Goal: Find specific page/section

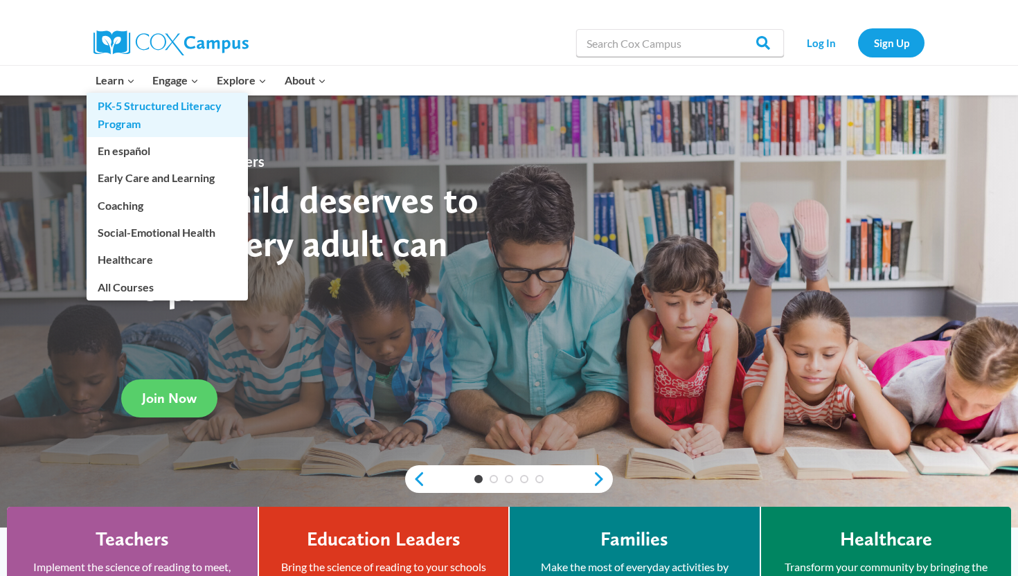
click at [145, 113] on link "PK-5 Structured Literacy Program" at bounding box center [167, 115] width 161 height 44
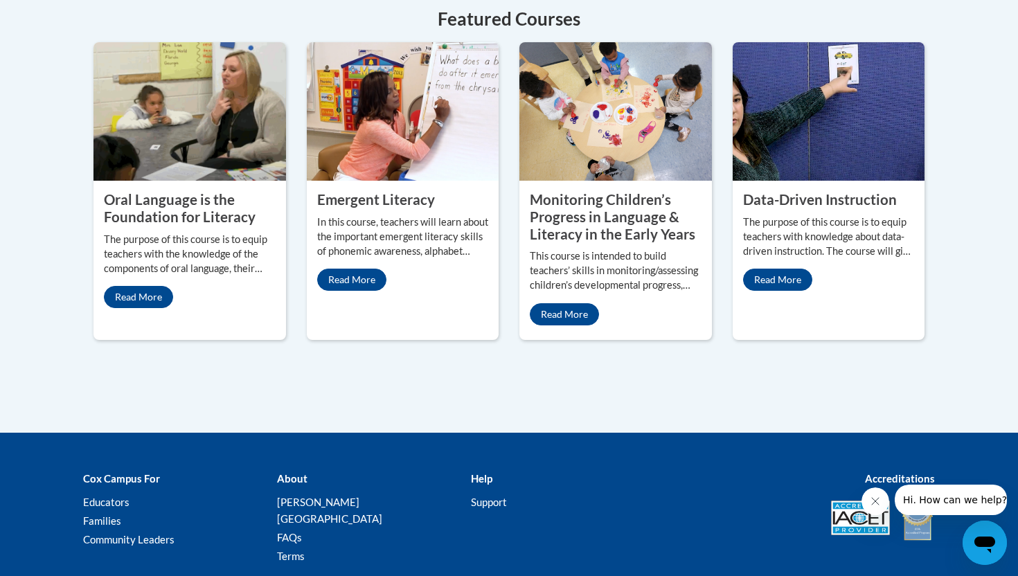
scroll to position [680, 0]
